Goal: Information Seeking & Learning: Compare options

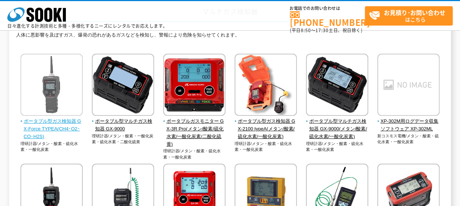
click at [62, 119] on span "ポータブル型ガス検知器 GX-Force TYPEA(CH4･O2･CO･H2S)" at bounding box center [51, 129] width 63 height 23
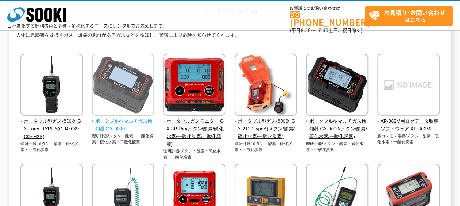
click at [131, 115] on img at bounding box center [123, 86] width 62 height 64
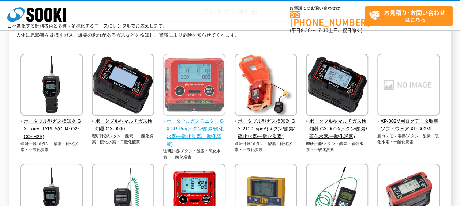
click at [191, 116] on img at bounding box center [194, 86] width 62 height 64
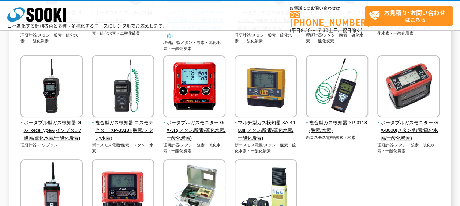
scroll to position [170, 0]
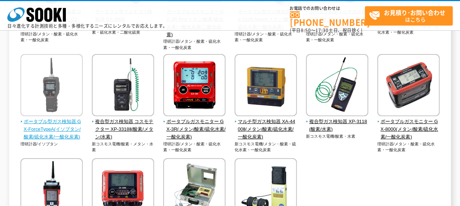
click at [67, 126] on span "ポータブル型ガス検知器 GX-ForceTypeA(イソブタン/酸素/硫化水素/一酸化炭素)" at bounding box center [51, 129] width 63 height 23
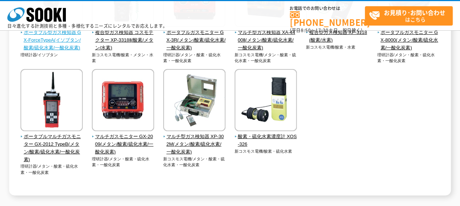
scroll to position [280, 0]
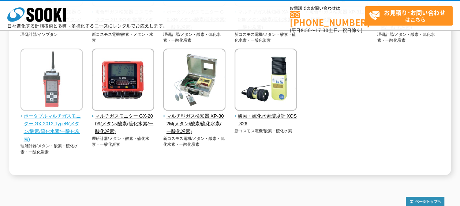
click at [39, 128] on span "ポータブルマルチガスモニター GX-2012 TypeB(メタン/酸素/硫化水素/一酸化炭素)" at bounding box center [51, 128] width 63 height 30
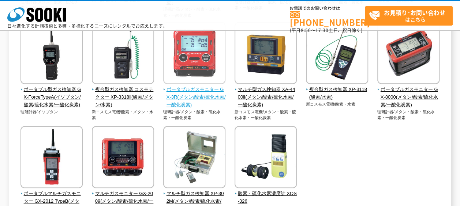
scroll to position [244, 0]
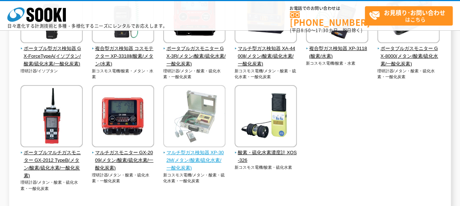
click at [206, 162] on span "マルチ型ガス検知器 XP-302M(メタン/酸素/硫化水素/一酸化炭素)" at bounding box center [194, 160] width 63 height 23
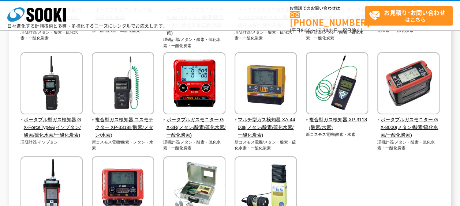
scroll to position [170, 0]
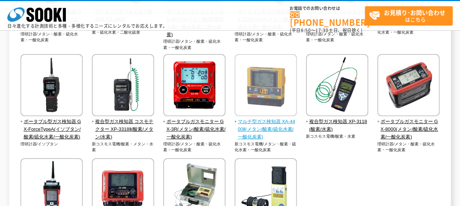
click at [252, 122] on span "マルチ型ガス検知器 XA-4400Ⅱ(メタン/酸素/硫化水素/一酸化炭素)" at bounding box center [265, 129] width 63 height 23
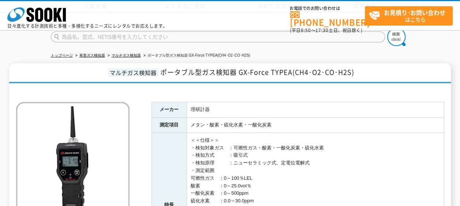
scroll to position [146, 0]
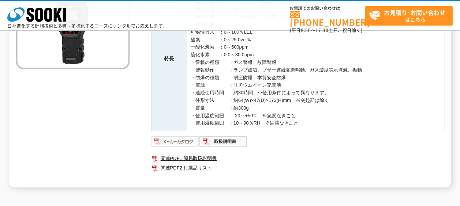
click at [174, 138] on img at bounding box center [175, 142] width 48 height 12
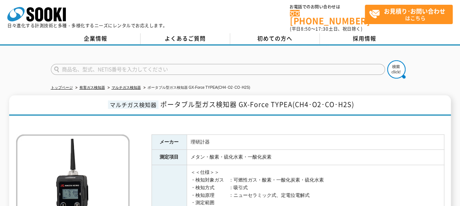
scroll to position [0, 0]
